Goal: Task Accomplishment & Management: Use online tool/utility

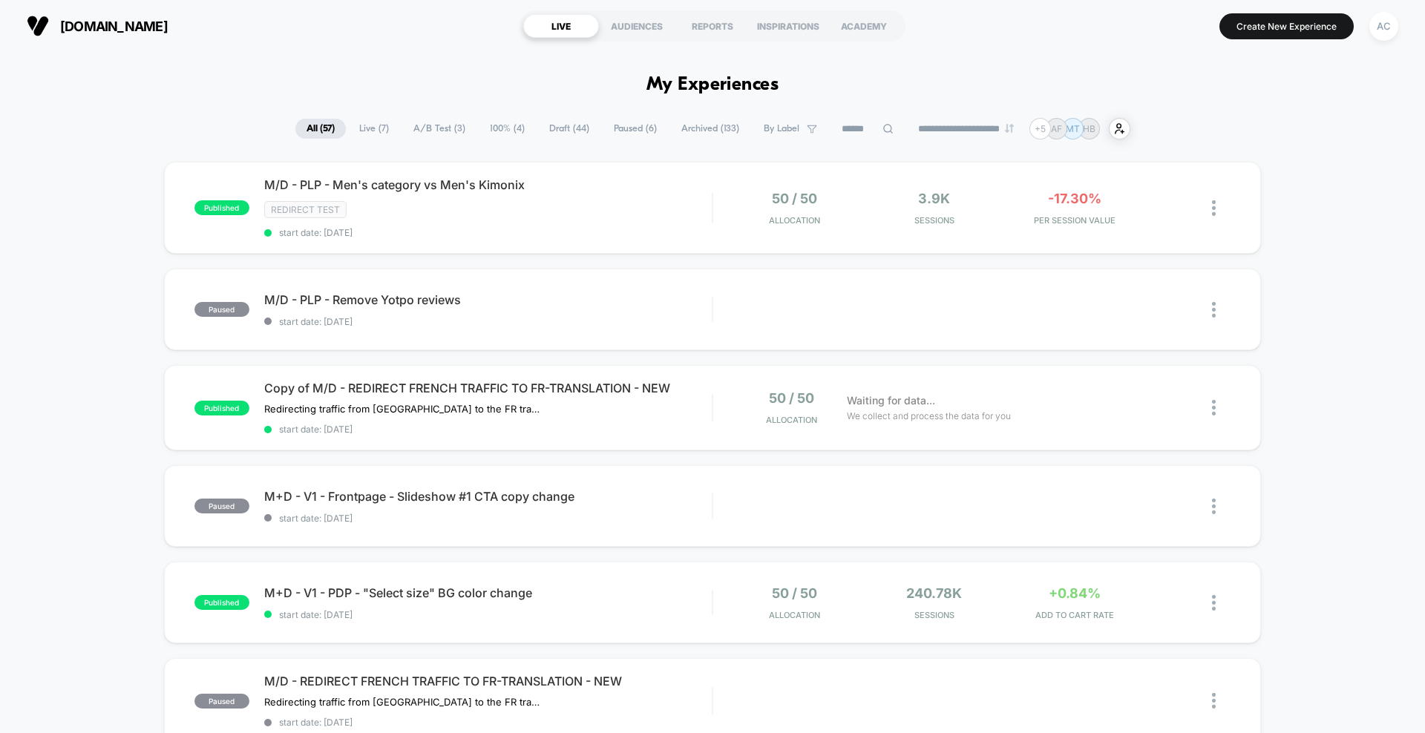
click at [373, 131] on span "Live ( 7 )" at bounding box center [374, 129] width 52 height 20
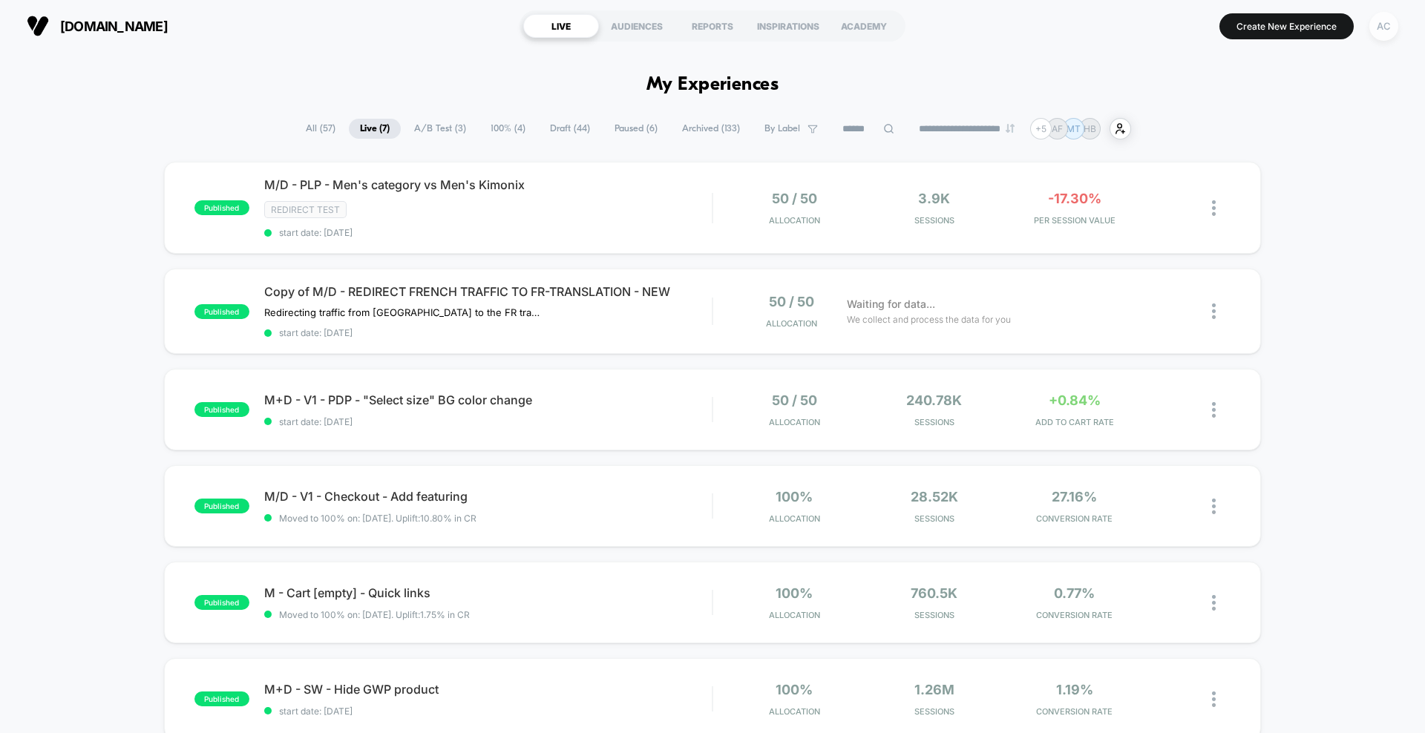
click at [1388, 31] on div "AC" at bounding box center [1383, 26] width 29 height 29
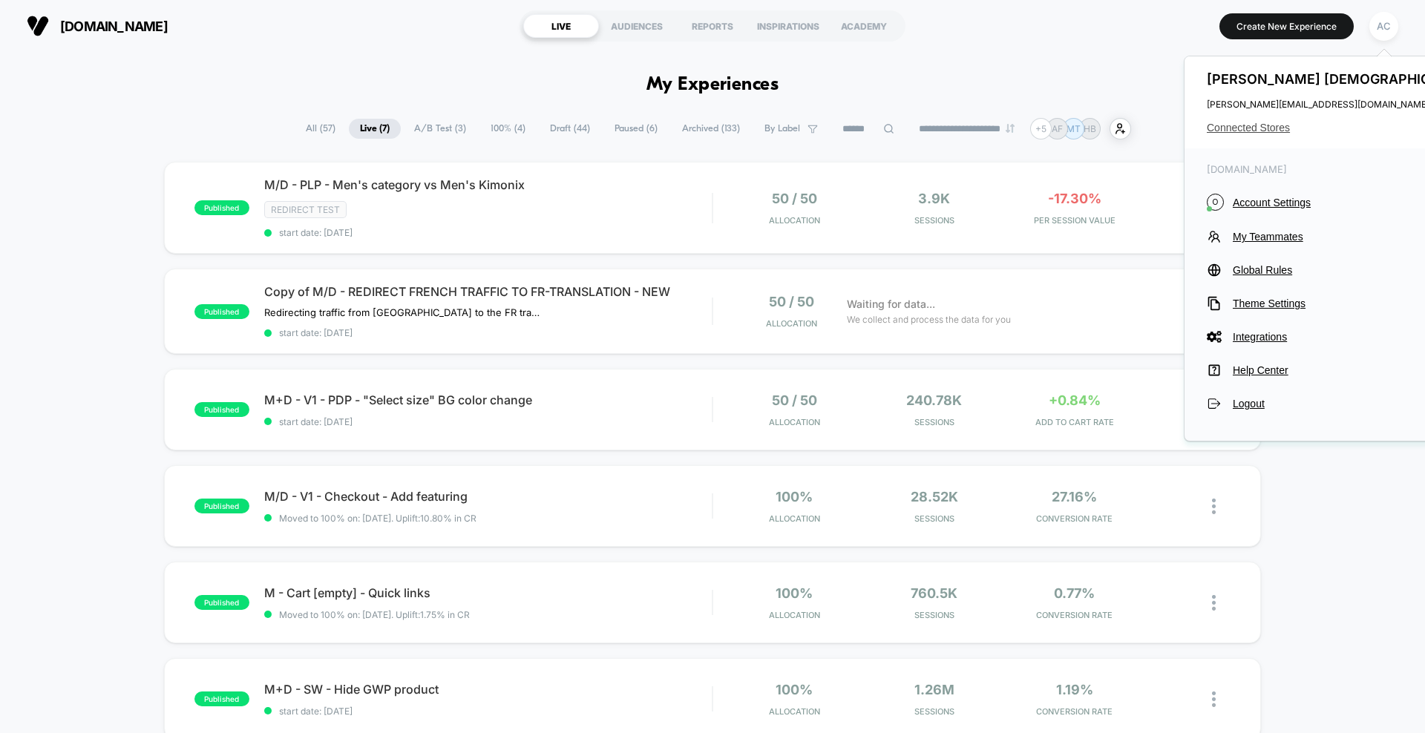
click at [1249, 128] on span "Connected Stores" at bounding box center [1343, 128] width 272 height 12
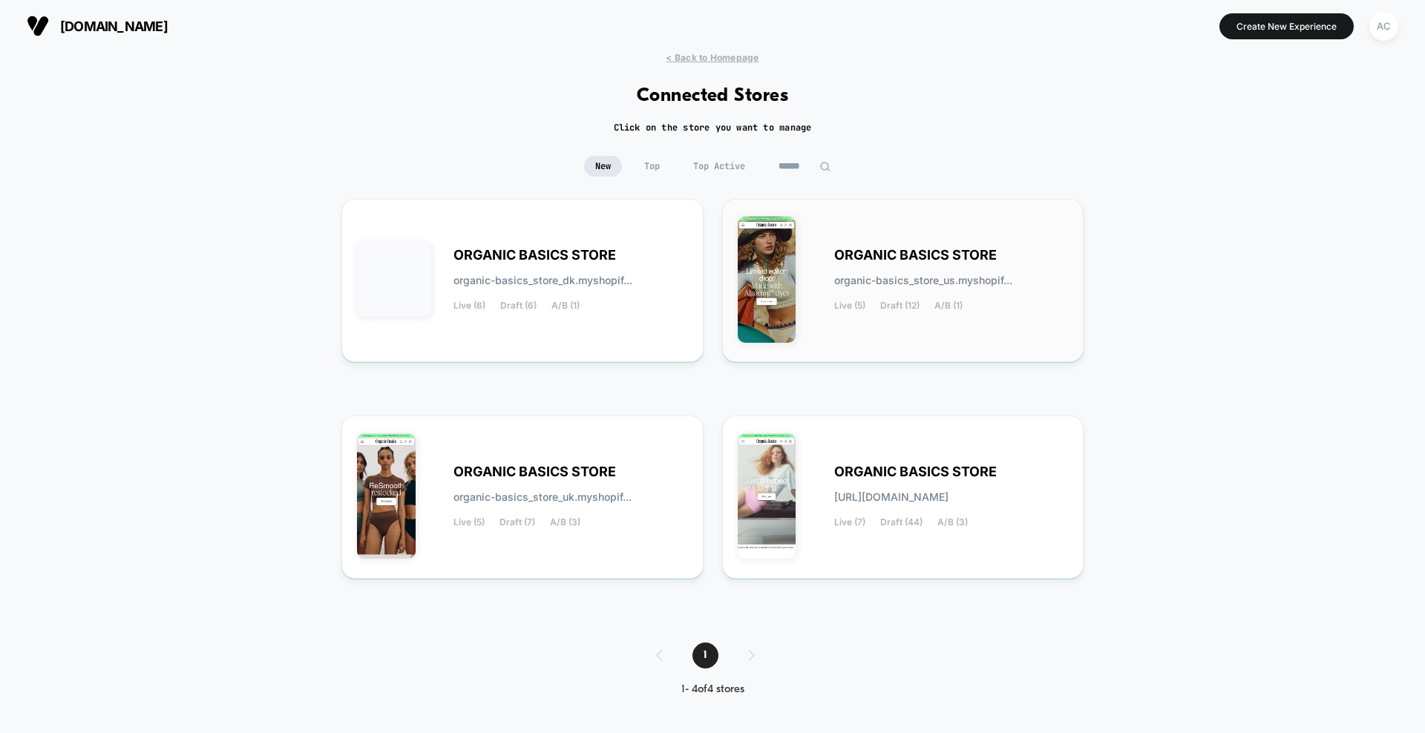
click at [960, 275] on span "organic-basics_store_us.myshopif..." at bounding box center [923, 280] width 178 height 10
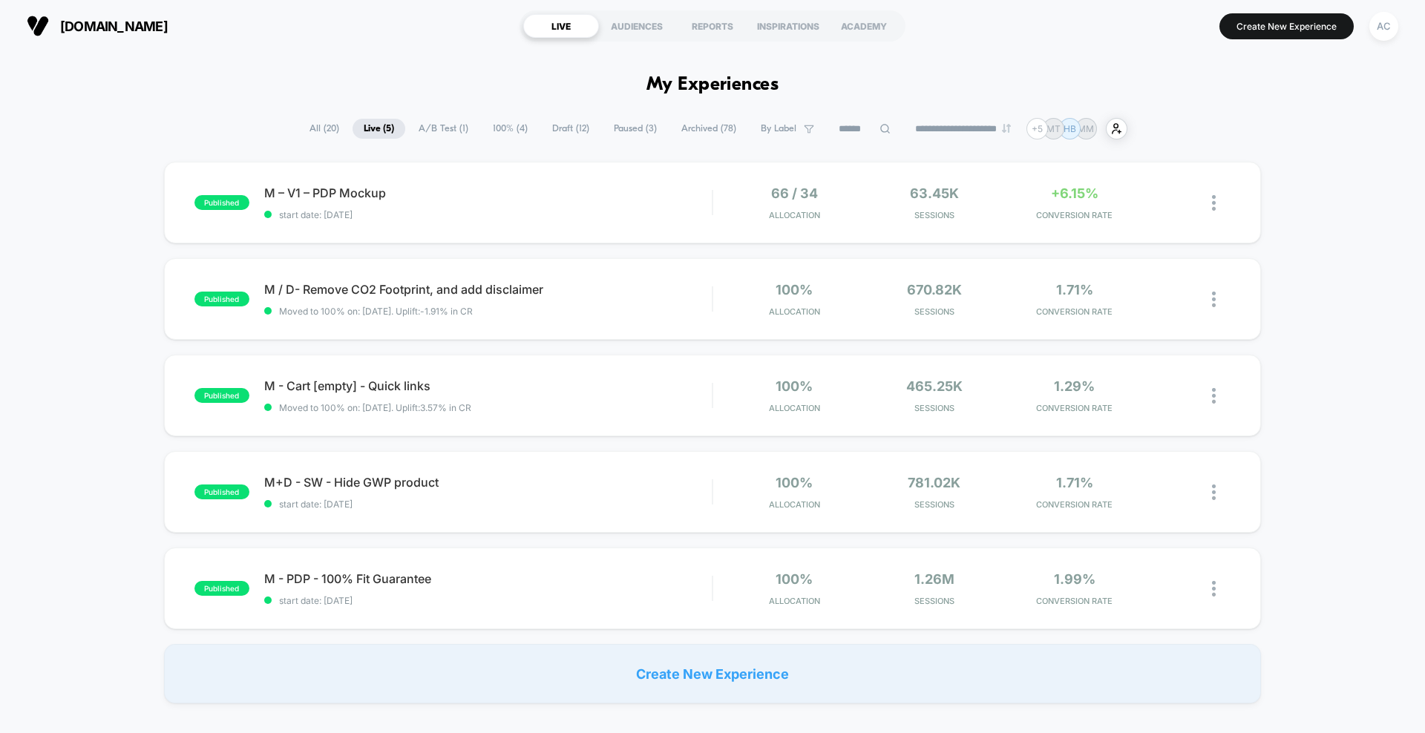
click at [502, 130] on span "100% ( 4 )" at bounding box center [510, 129] width 57 height 20
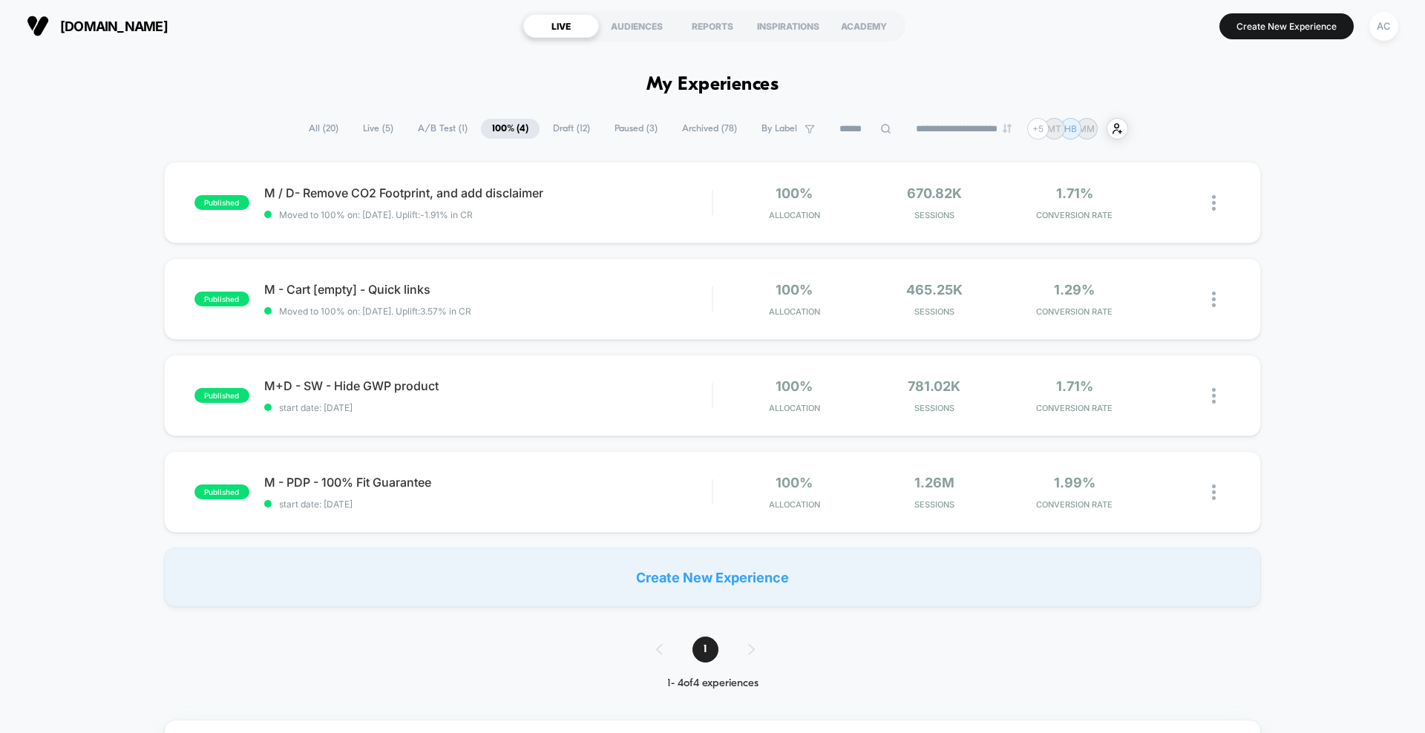
click at [361, 134] on span "Live ( 5 )" at bounding box center [378, 129] width 53 height 20
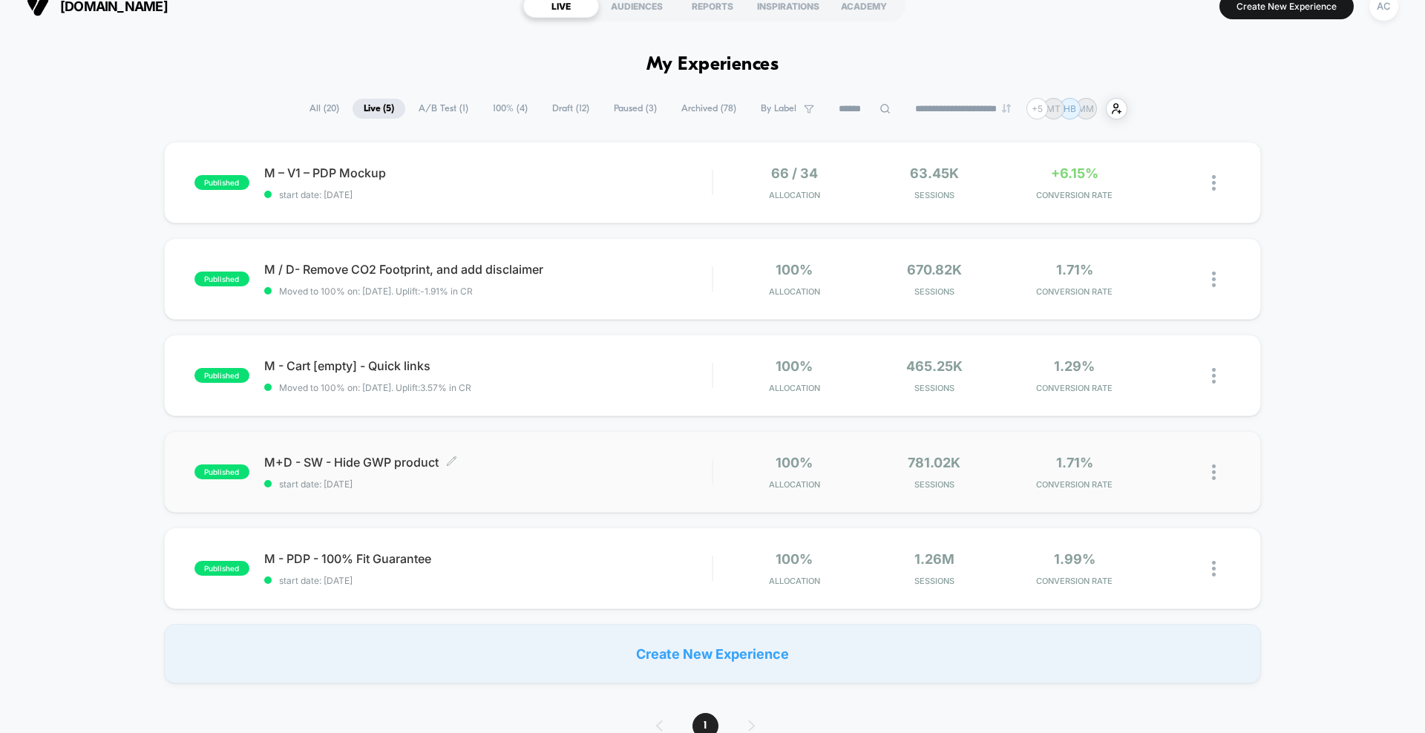
scroll to position [25, 0]
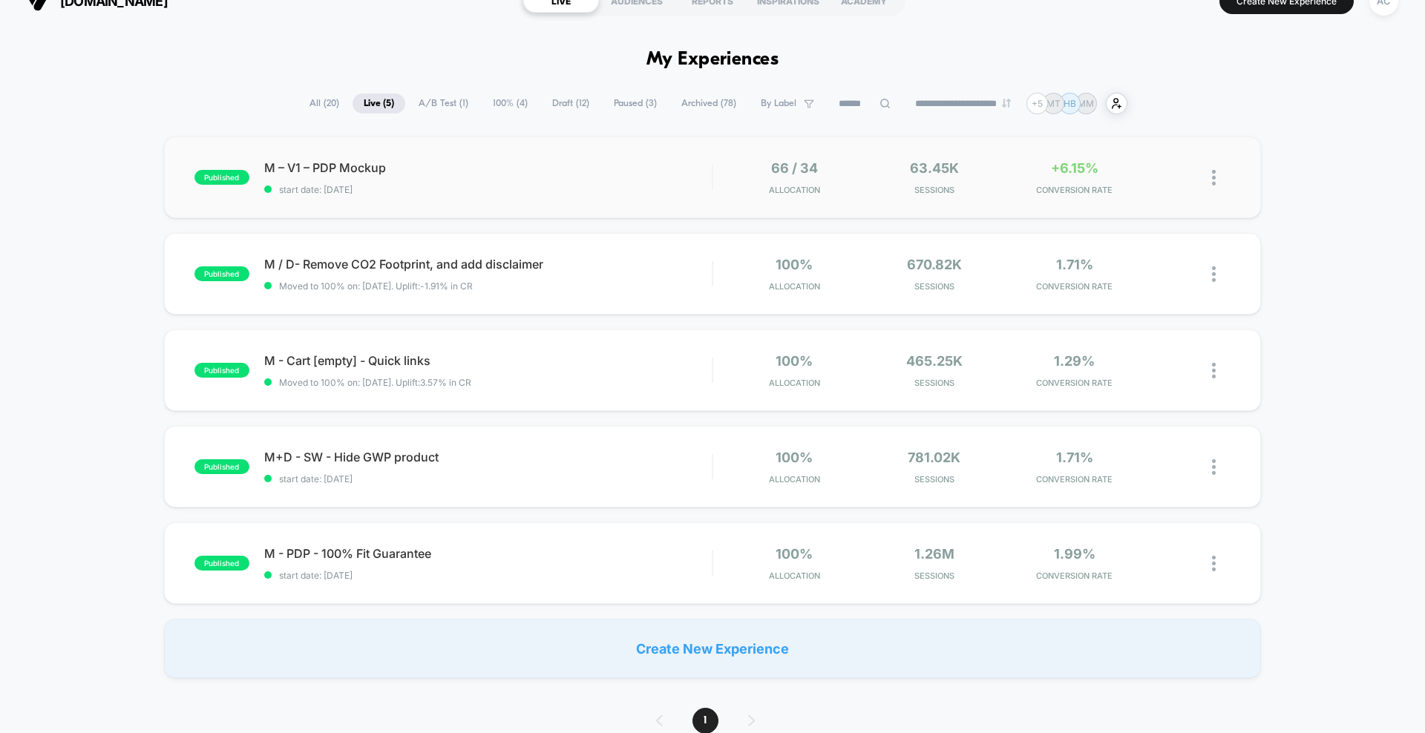
click at [610, 158] on div "published M – V1 – PDP Mockup start date: [DATE] 66 / 34 Allocation 63.45k Sess…" at bounding box center [712, 178] width 1097 height 82
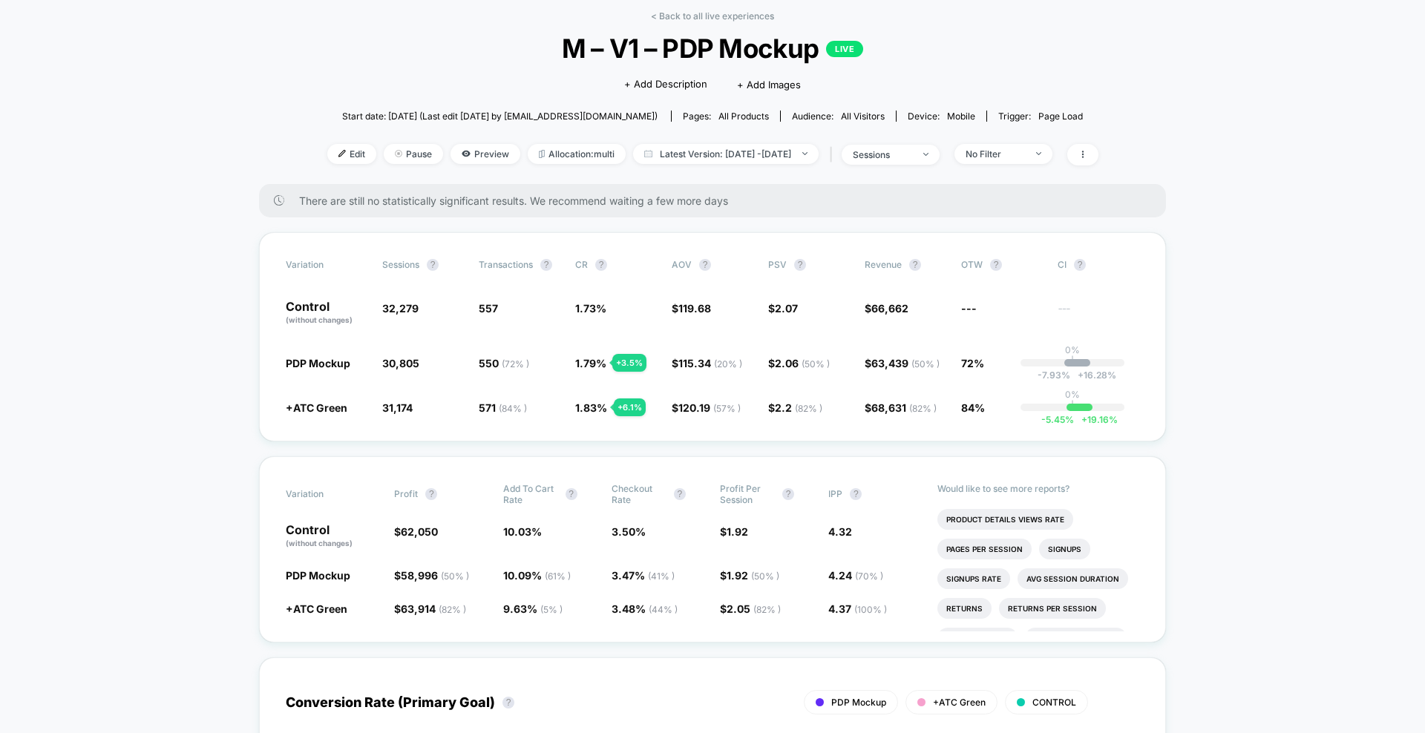
scroll to position [69, 0]
click at [463, 144] on span "Preview" at bounding box center [485, 152] width 70 height 20
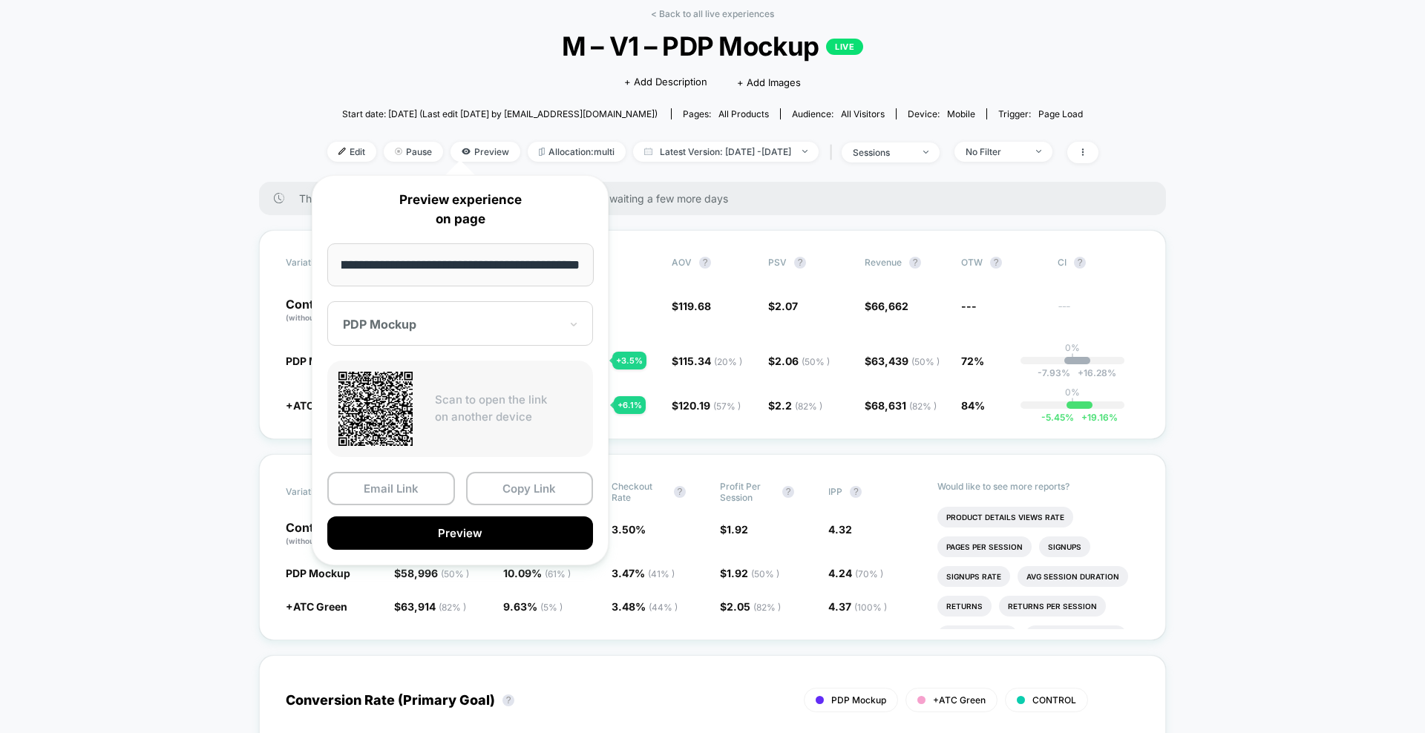
scroll to position [0, 0]
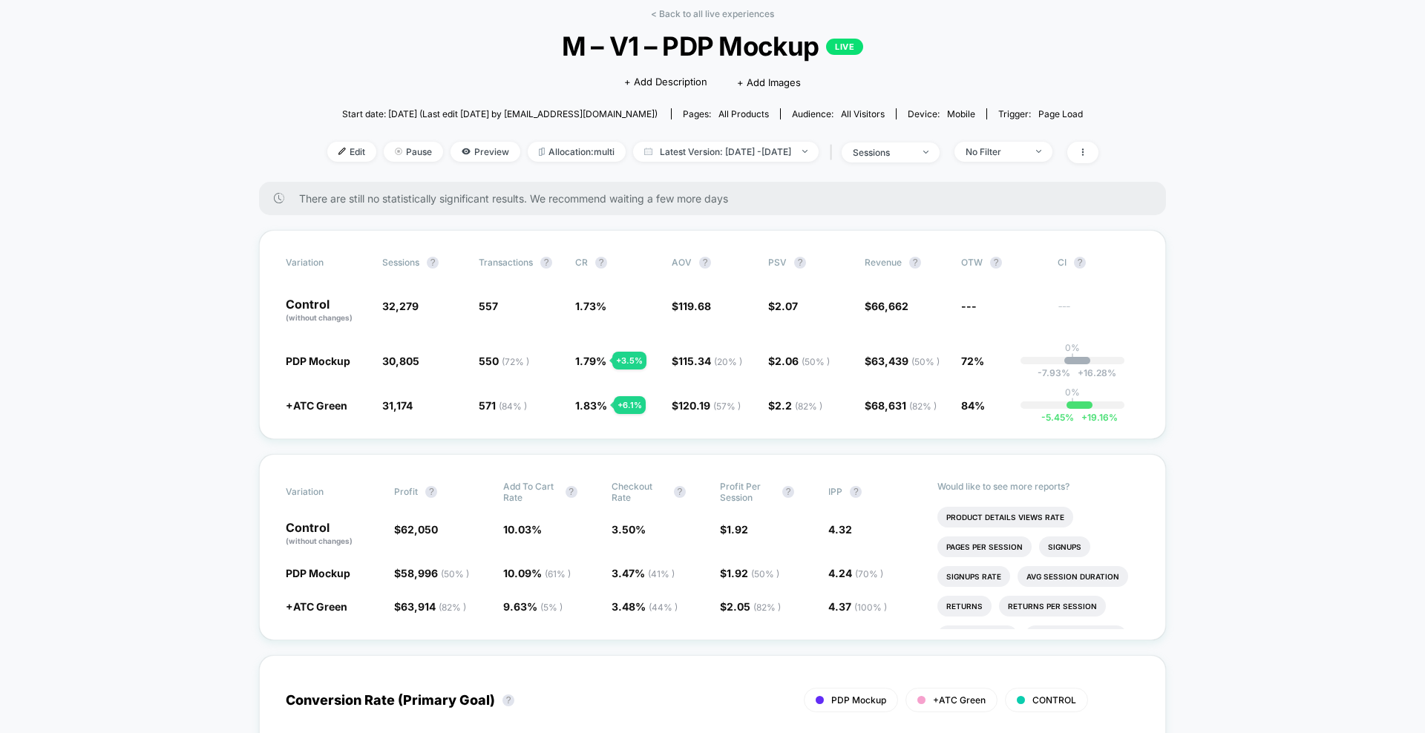
click at [698, 22] on div "< Back to all live experiences M – V1 – PDP Mockup LIVE Click to edit experienc…" at bounding box center [712, 95] width 771 height 174
click at [713, 16] on link "< Back to all live experiences" at bounding box center [712, 13] width 123 height 11
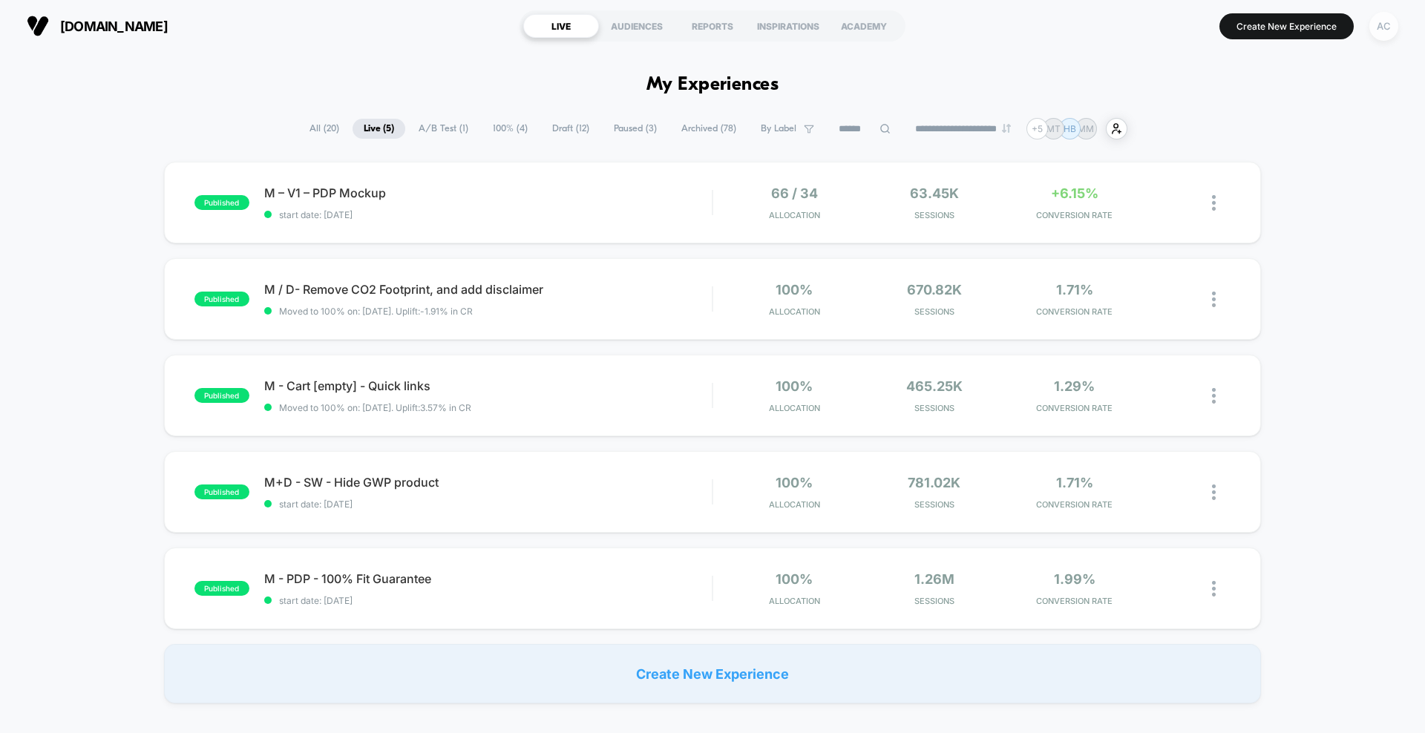
click at [1391, 30] on div "AC" at bounding box center [1383, 26] width 29 height 29
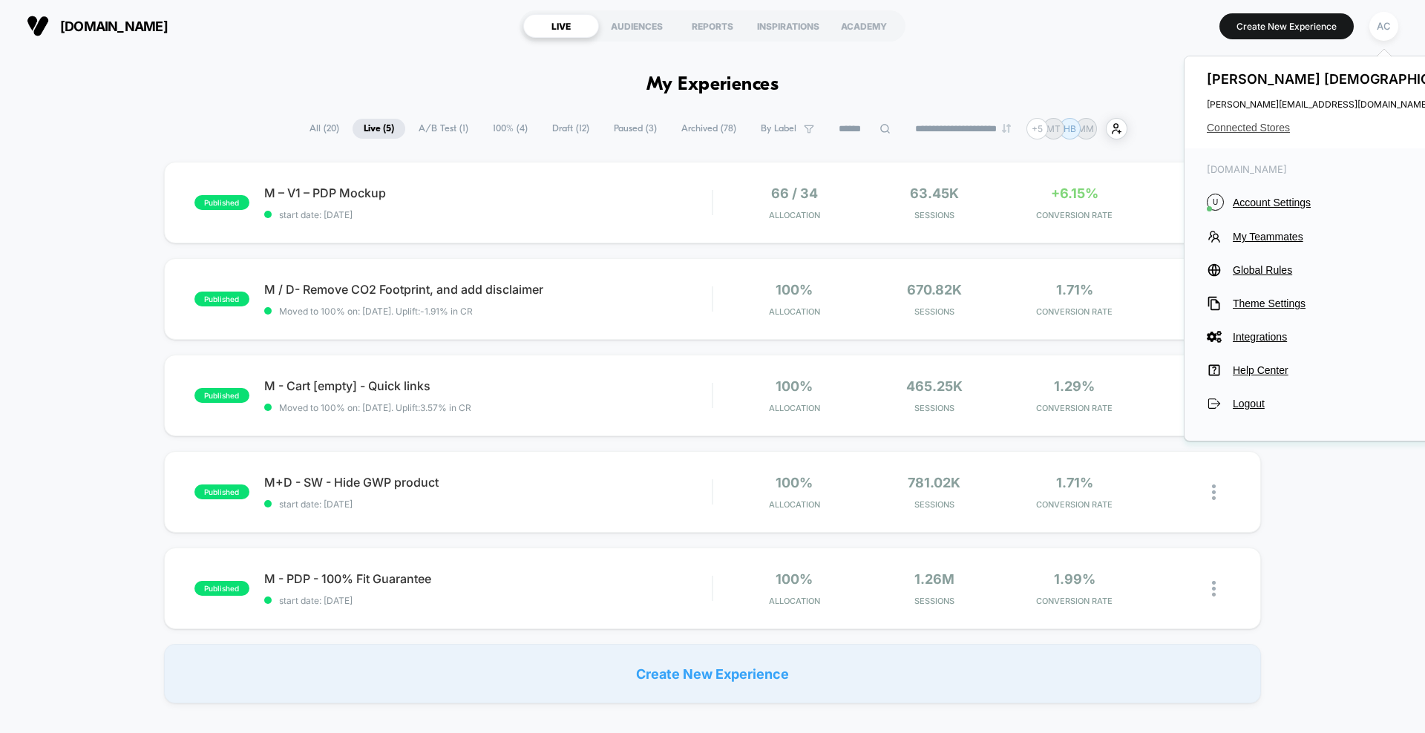
click at [1253, 127] on span "Connected Stores" at bounding box center [1343, 128] width 272 height 12
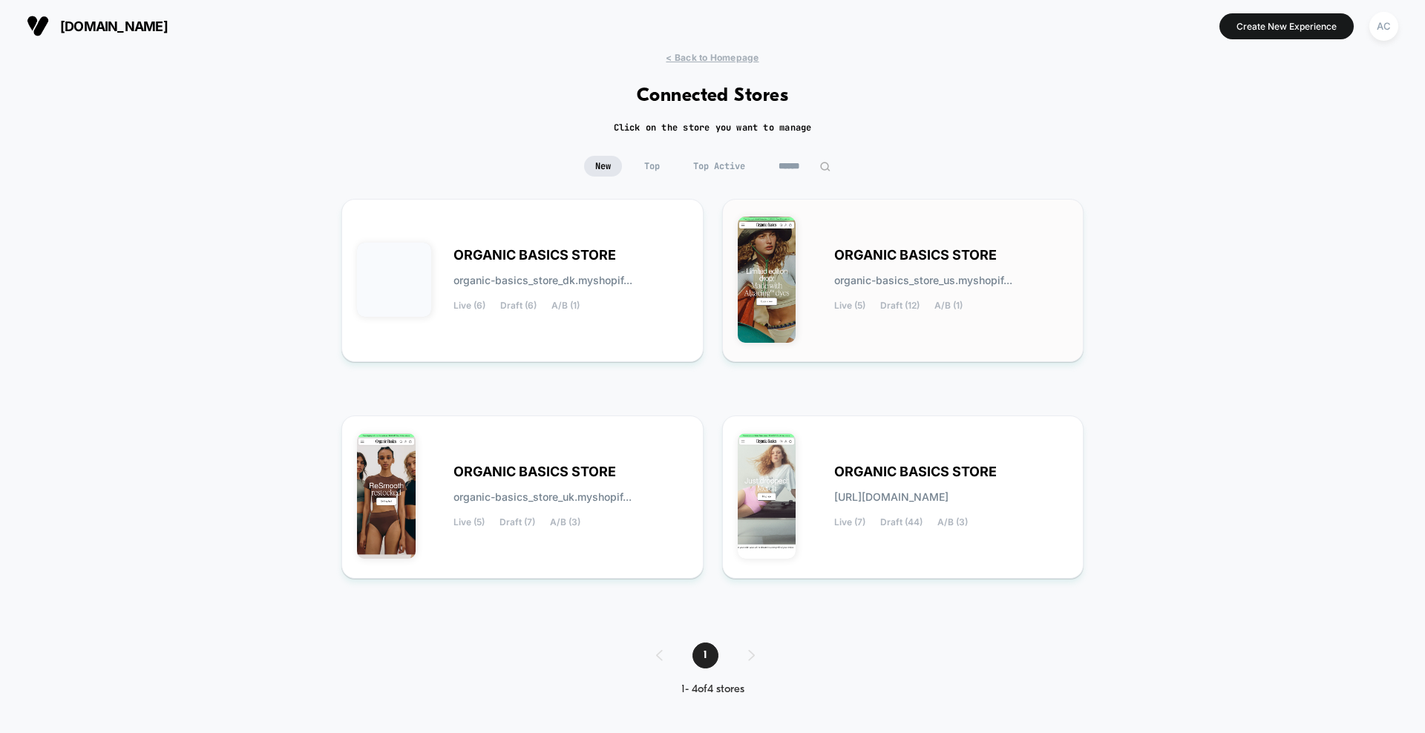
click at [930, 258] on span "ORGANIC BASICS STORE" at bounding box center [915, 255] width 163 height 10
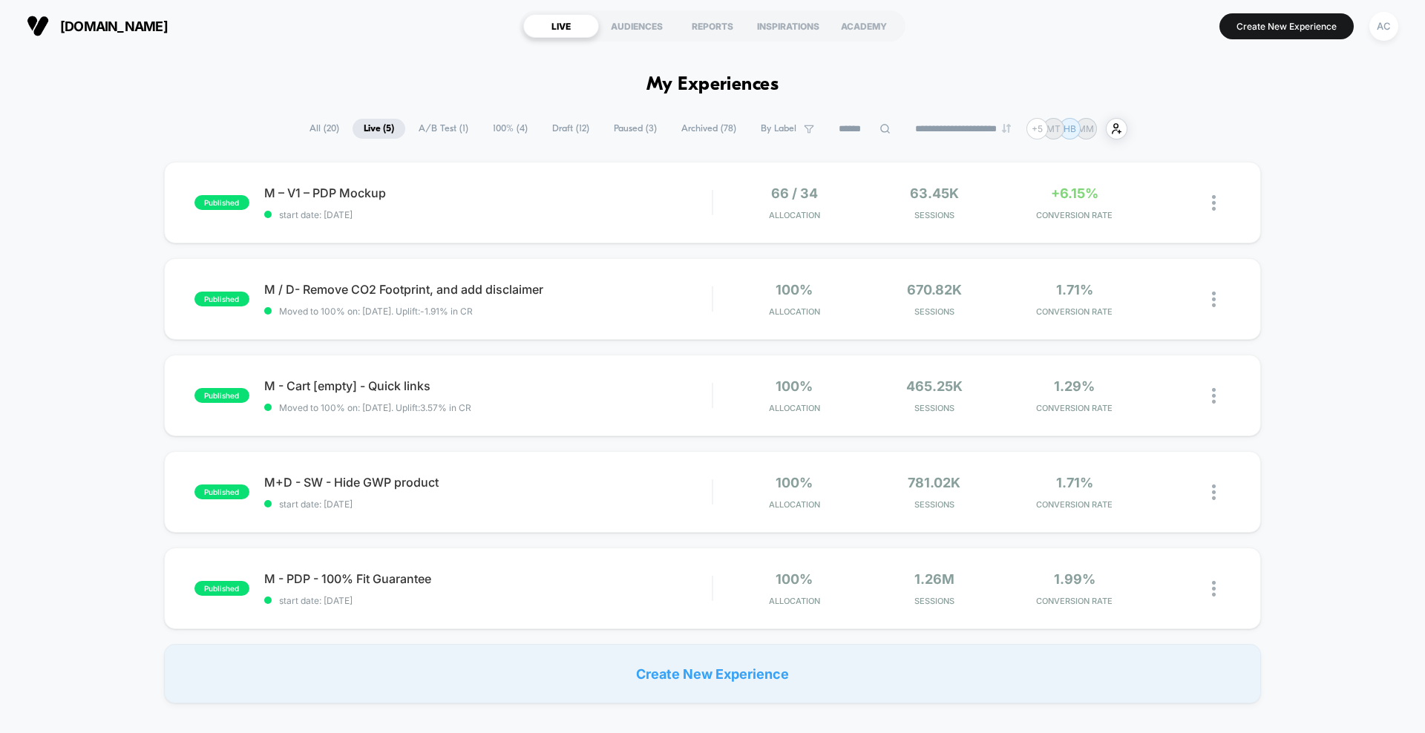
click at [437, 132] on span "A/B Test ( 1 )" at bounding box center [443, 129] width 72 height 20
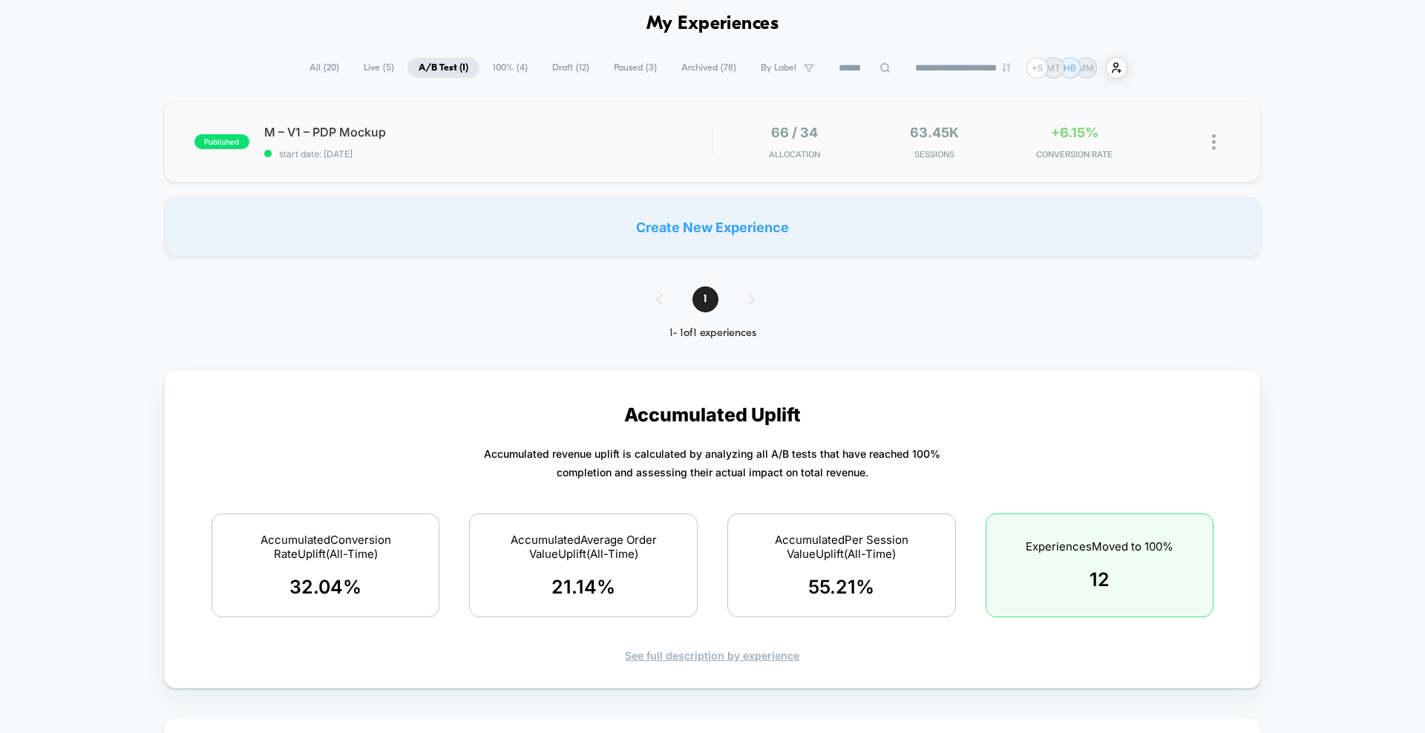
scroll to position [35, 0]
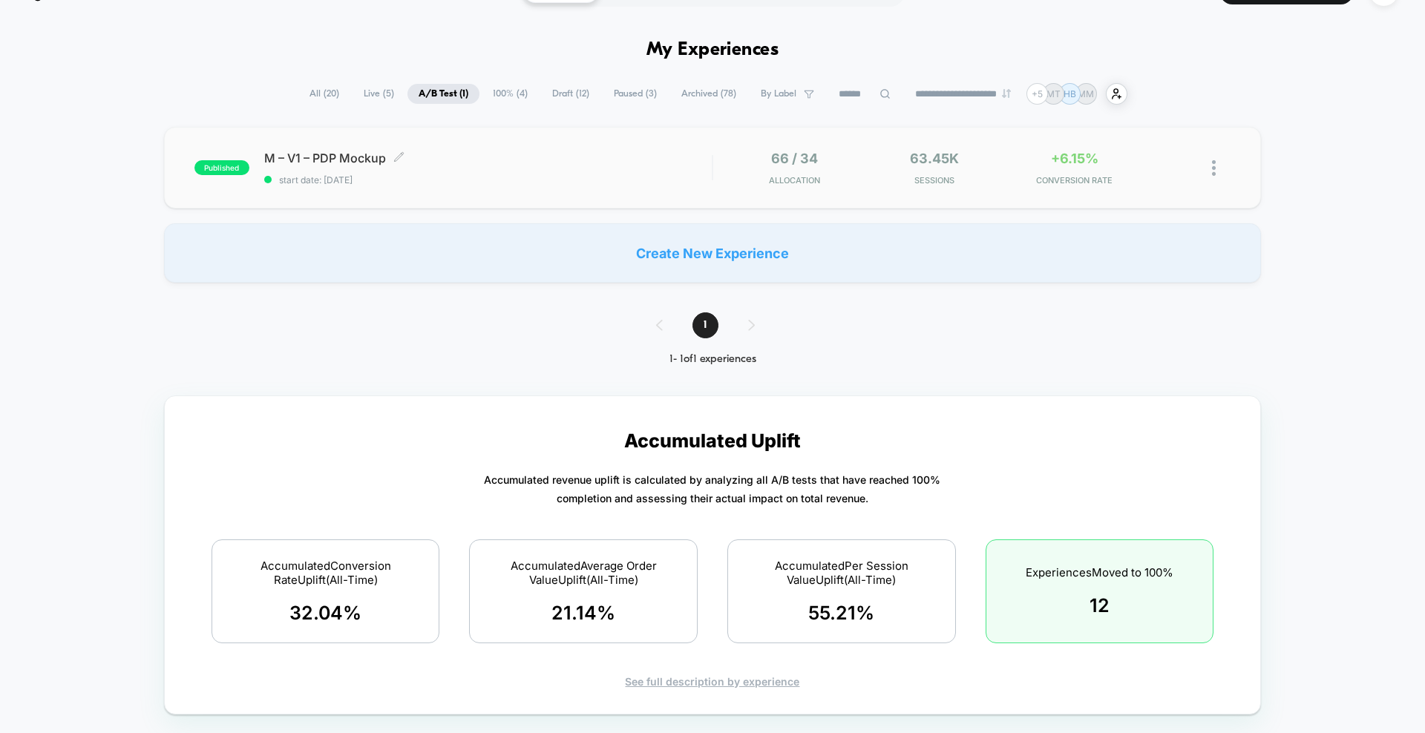
click at [574, 170] on div "M – V1 – PDP Mockup Click to edit experience details Click to edit experience d…" at bounding box center [487, 168] width 447 height 35
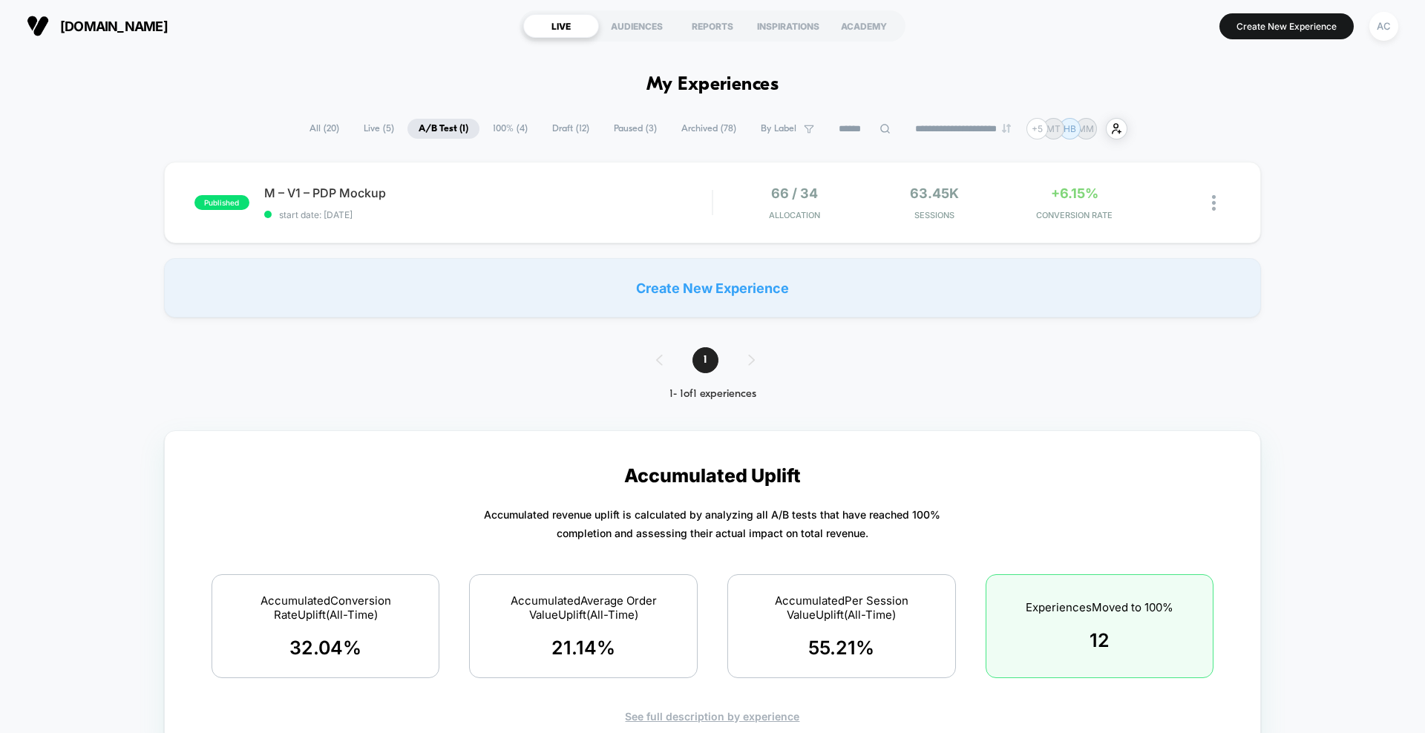
click at [491, 127] on span "100% ( 4 )" at bounding box center [510, 129] width 57 height 20
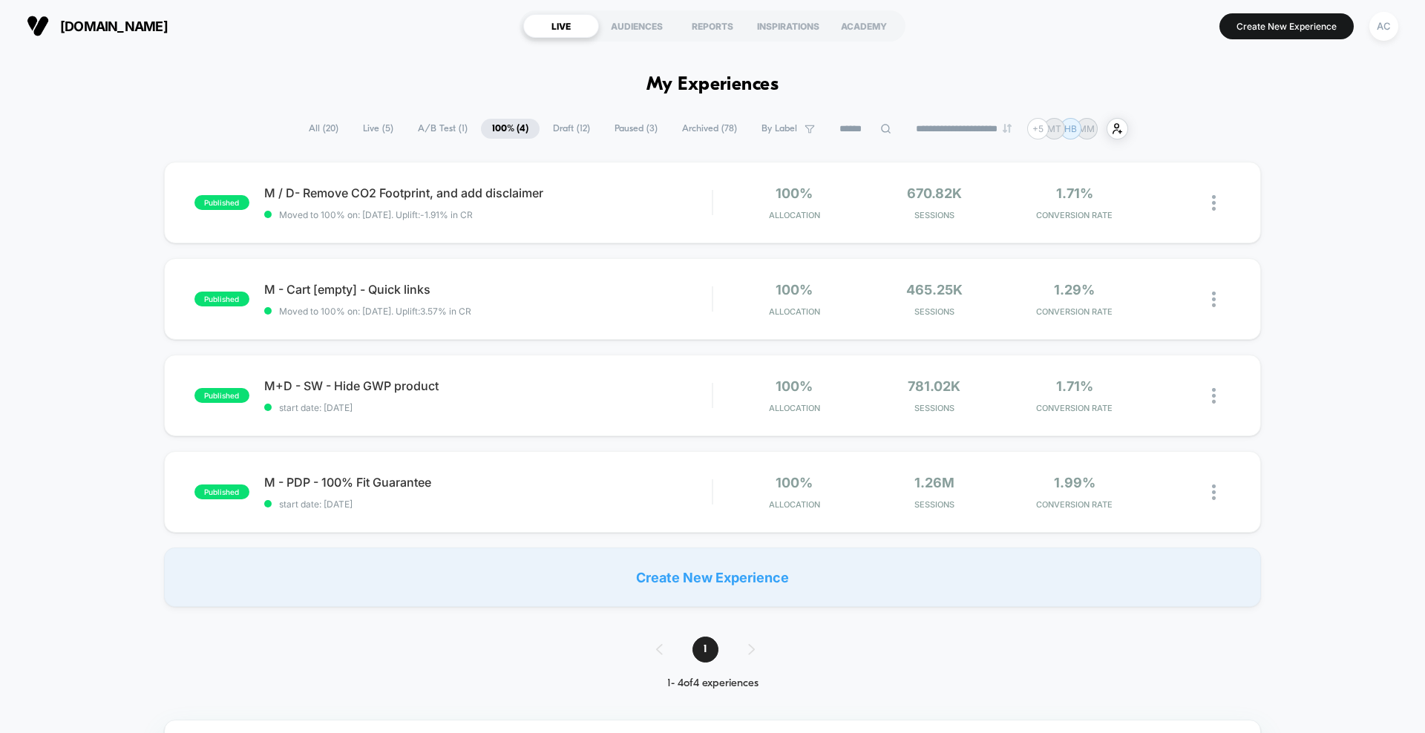
click at [315, 131] on span "All ( 20 )" at bounding box center [324, 129] width 52 height 20
